Goal: Task Accomplishment & Management: Manage account settings

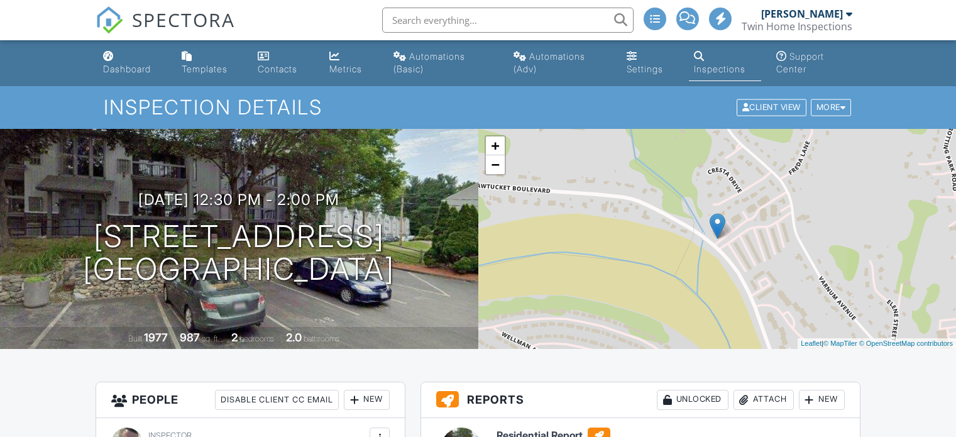
scroll to position [189, 0]
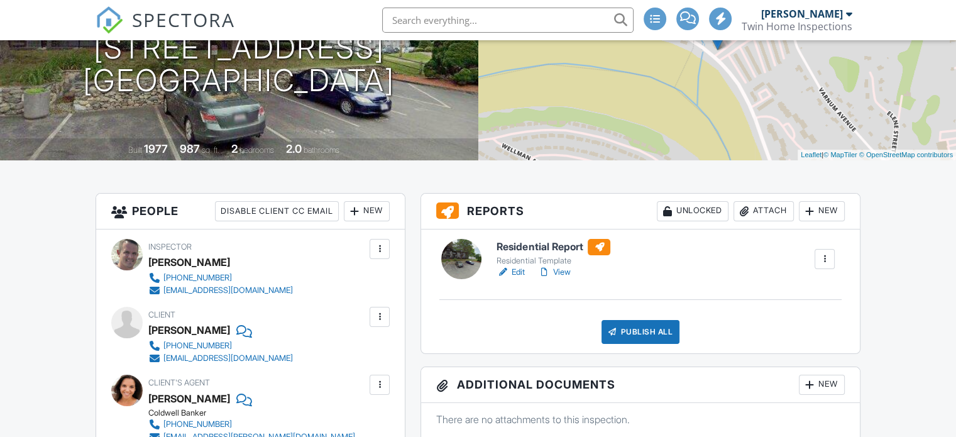
drag, startPoint x: 0, startPoint y: 0, endPoint x: 566, endPoint y: 272, distance: 627.8
click at [566, 272] on link "View" at bounding box center [553, 272] width 33 height 13
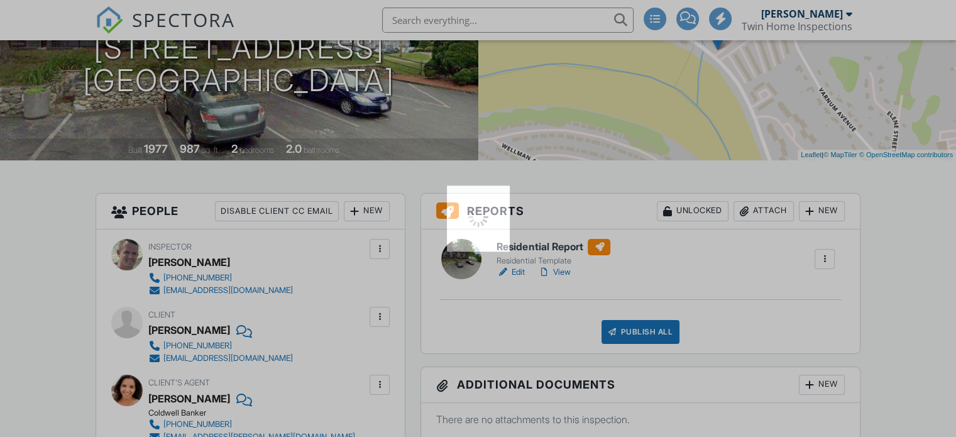
scroll to position [0, 0]
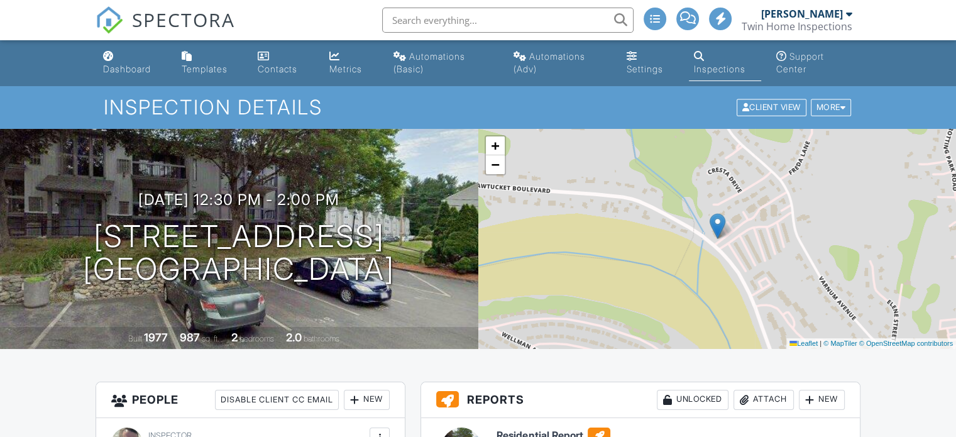
scroll to position [251, 0]
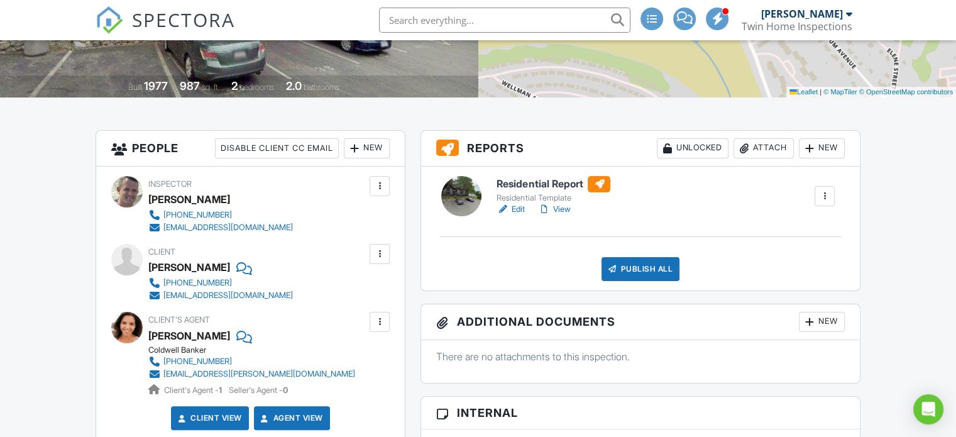
click at [559, 211] on link "View" at bounding box center [553, 209] width 33 height 13
click at [563, 208] on link "View" at bounding box center [553, 209] width 33 height 13
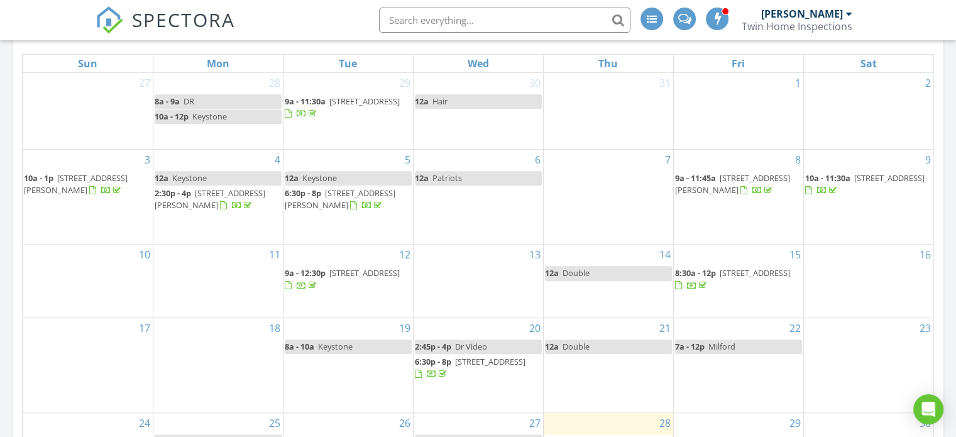
scroll to position [503, 0]
